Goal: Task Accomplishment & Management: Manage account settings

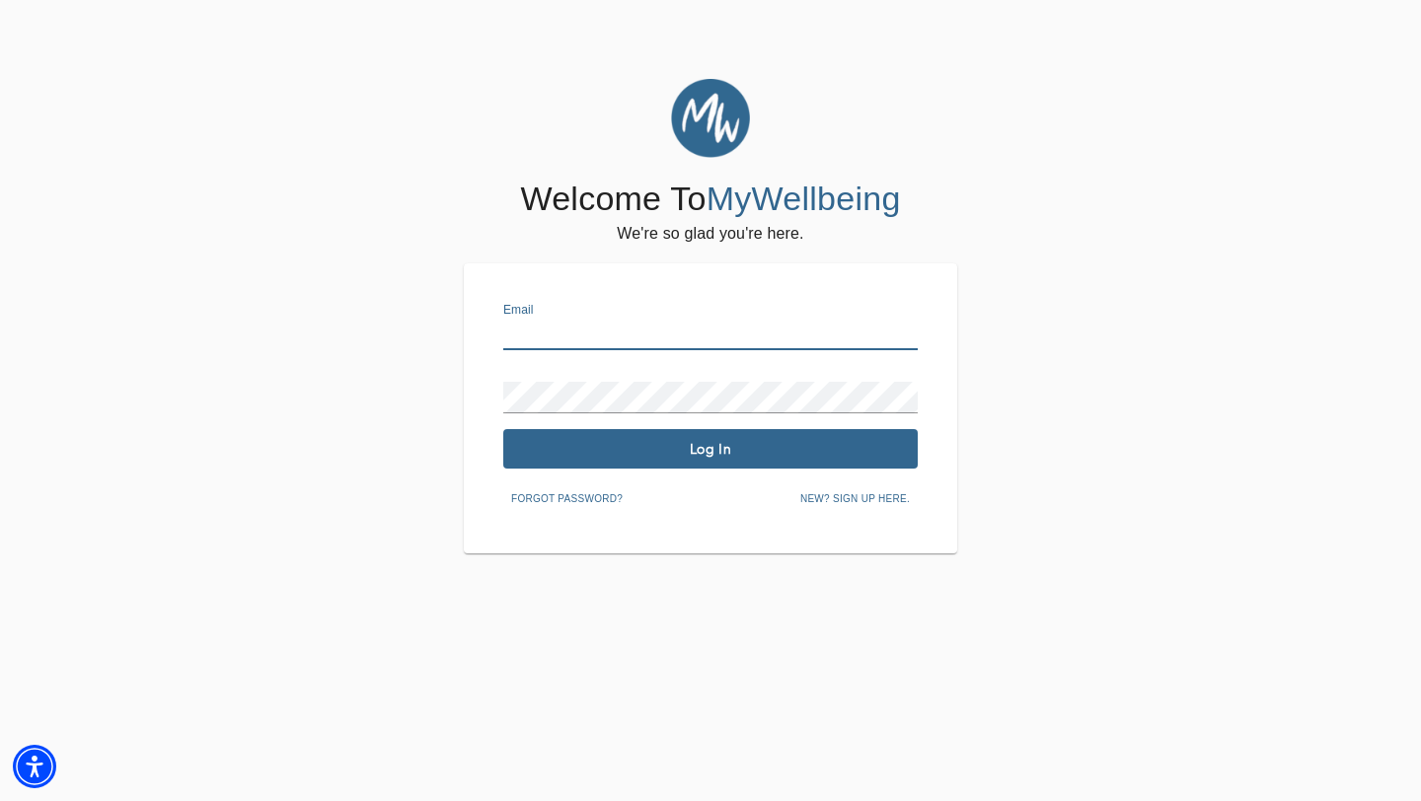
click at [580, 336] on input "text" at bounding box center [710, 335] width 414 height 32
type input "[EMAIL_ADDRESS][DOMAIN_NAME]"
click at [710, 455] on span "Log In" at bounding box center [710, 449] width 399 height 19
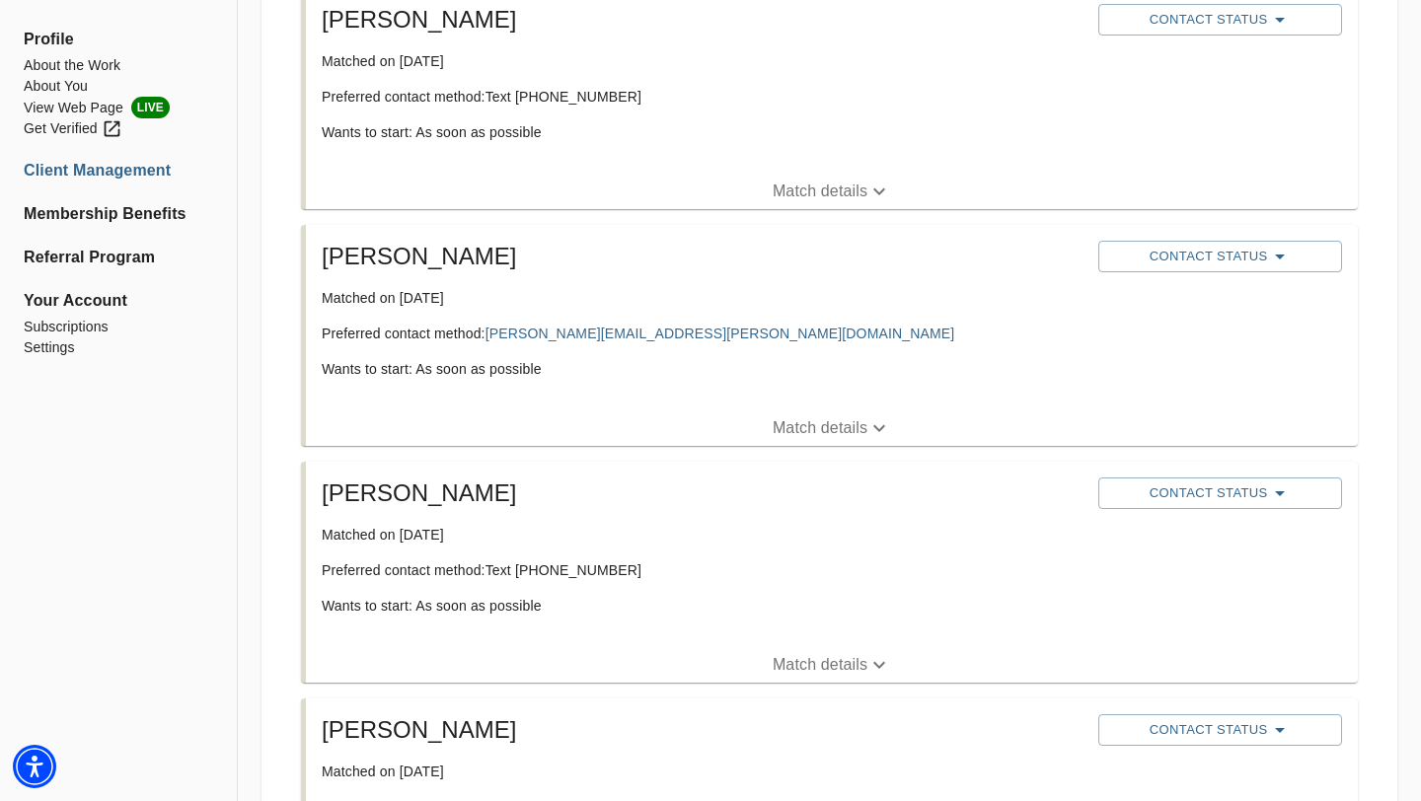
scroll to position [433, 0]
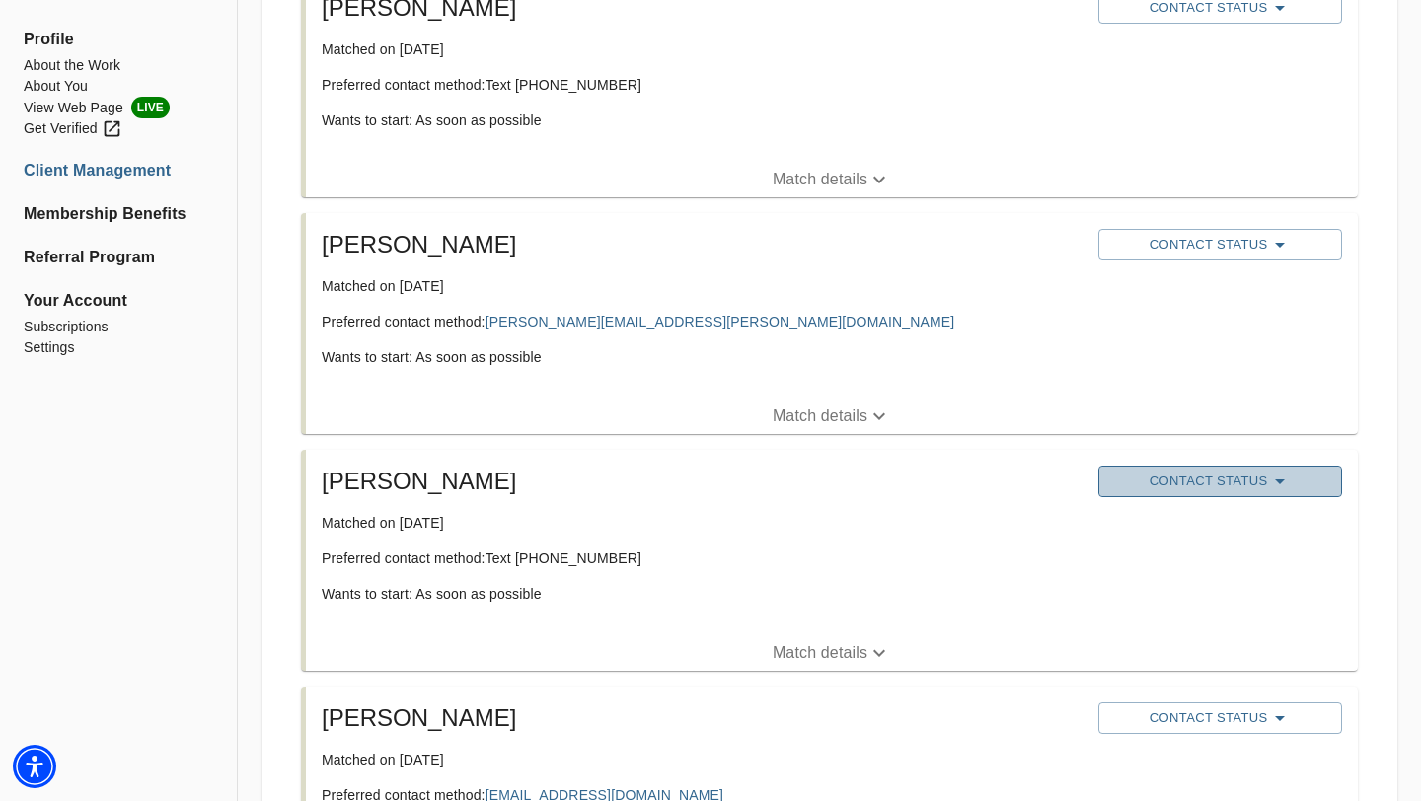
click at [1217, 479] on span "Contact Status" at bounding box center [1219, 482] width 223 height 24
